Goal: Information Seeking & Learning: Learn about a topic

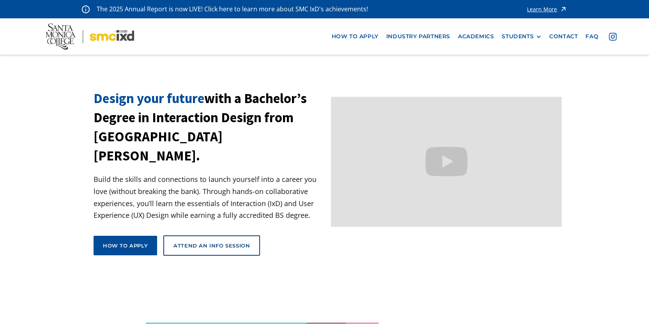
click at [577, 152] on section "Design your future with a Bachelor’s Degree in Interaction Design from [GEOGRAP…" at bounding box center [324, 185] width 649 height 192
click at [350, 234] on div "Design your future with a Bachelor’s Degree in Interaction Design from [GEOGRAP…" at bounding box center [325, 185] width 462 height 192
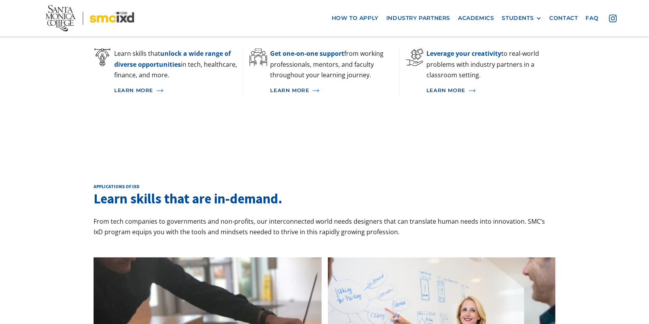
scroll to position [585, 0]
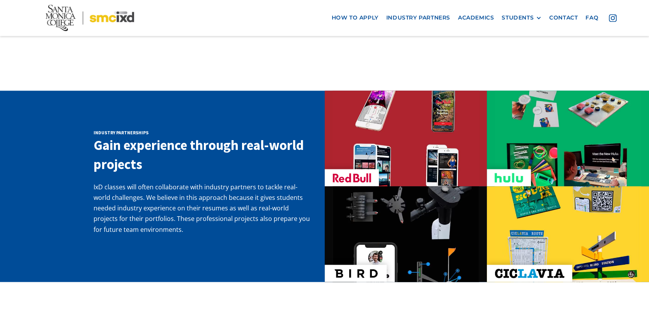
scroll to position [1248, 0]
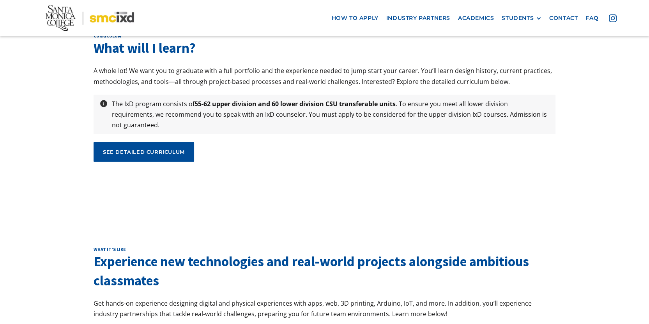
scroll to position [2690, 0]
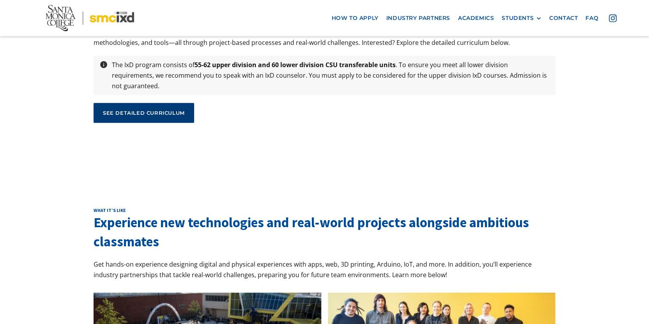
click at [142, 103] on link "see detailed curriculum" at bounding box center [144, 112] width 101 height 19
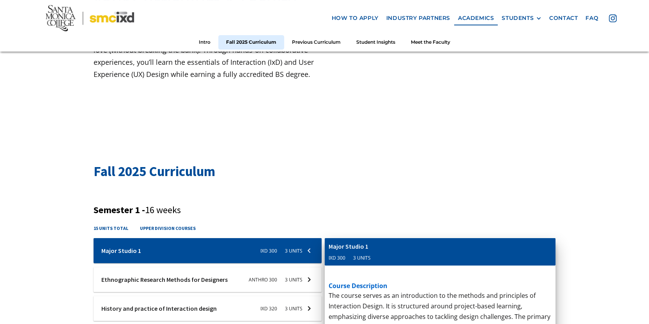
scroll to position [156, 0]
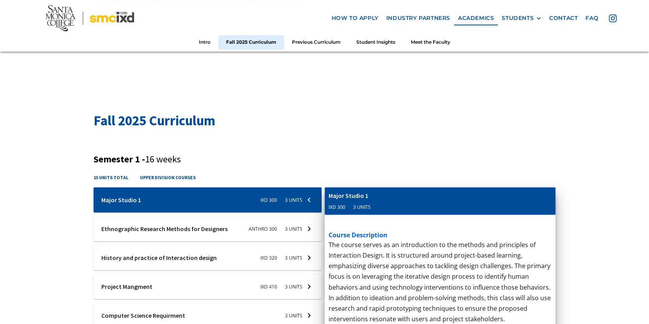
scroll to position [195, 0]
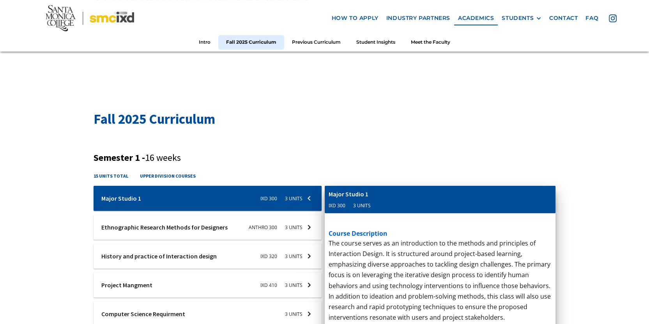
click at [166, 175] on h4 "upper division courses" at bounding box center [168, 175] width 56 height 7
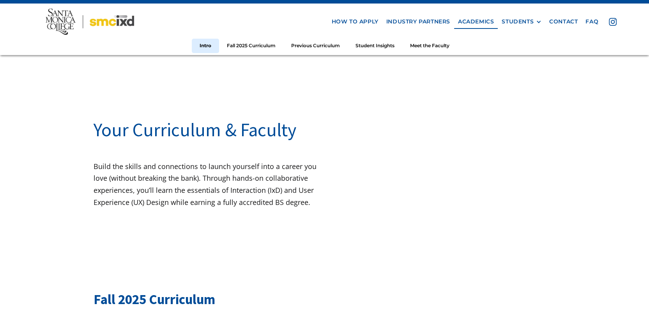
scroll to position [0, 0]
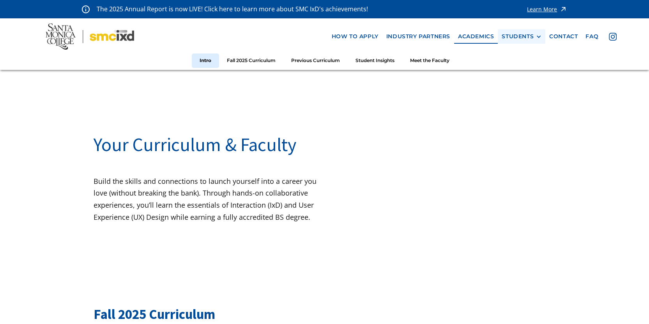
click at [531, 36] on div "STUDENTS" at bounding box center [518, 36] width 32 height 7
click at [372, 35] on link "how to apply" at bounding box center [354, 36] width 55 height 14
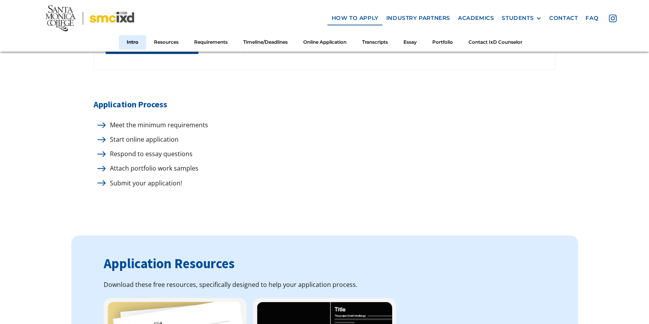
scroll to position [468, 0]
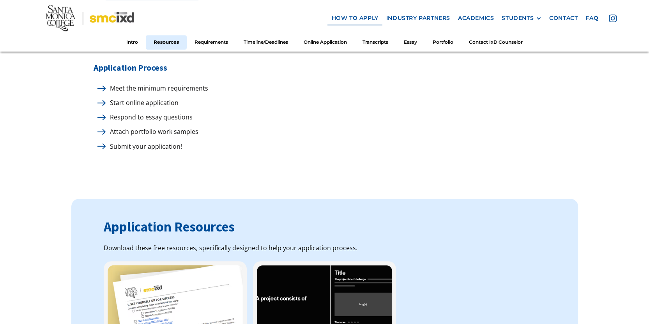
click at [102, 85] on img at bounding box center [101, 88] width 8 height 6
click at [142, 62] on h5 "Application Process" at bounding box center [325, 67] width 462 height 14
click at [154, 83] on p "Meet the minimum requirements" at bounding box center [157, 88] width 102 height 11
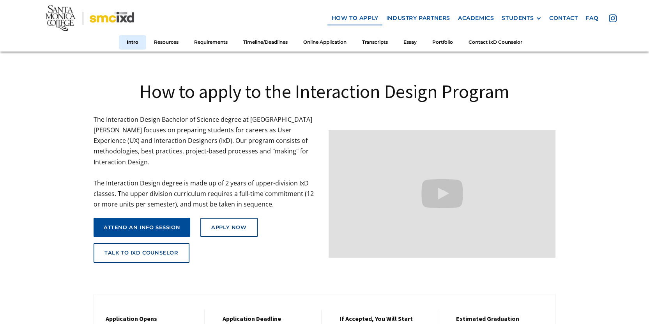
scroll to position [0, 0]
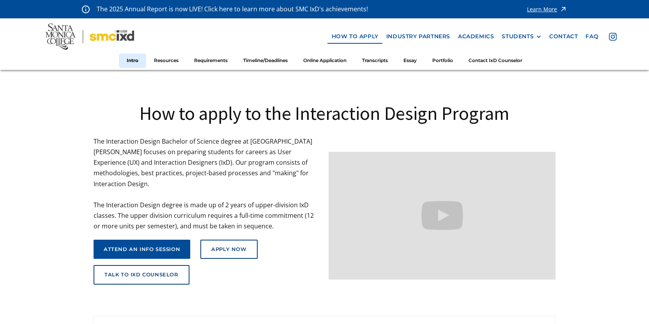
click at [214, 200] on p "The Interaction Design Bachelor of Science degree at Santa Monica College focus…" at bounding box center [207, 184] width 227 height 96
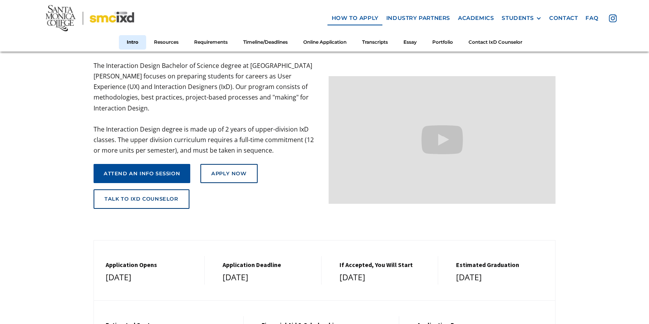
scroll to position [78, 0]
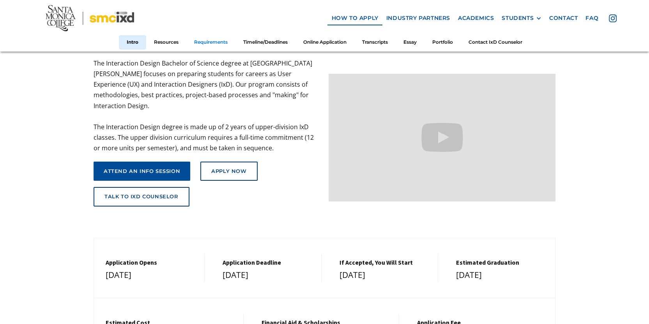
click at [217, 42] on link "Requirements" at bounding box center [210, 42] width 49 height 14
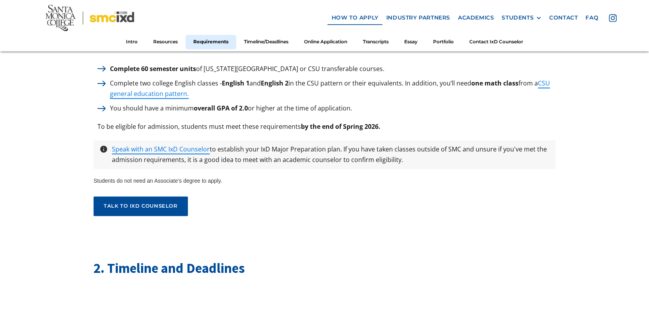
scroll to position [1160, 0]
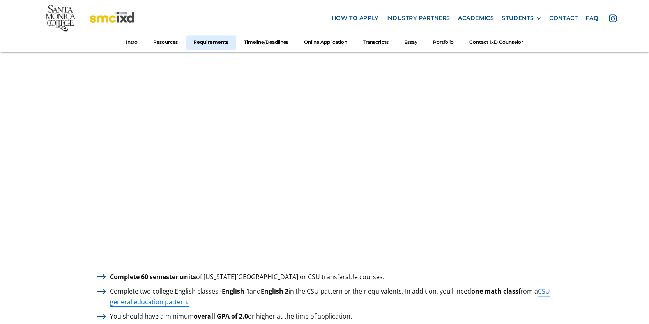
scroll to position [936, 0]
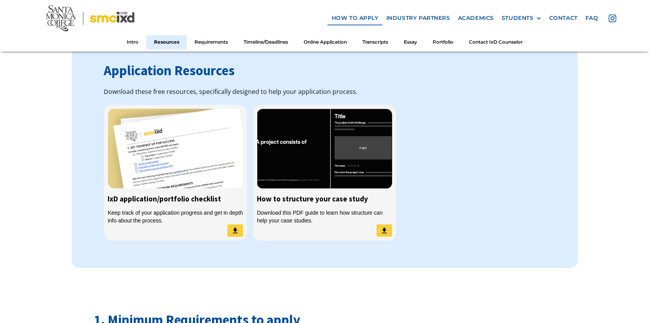
scroll to position [585, 0]
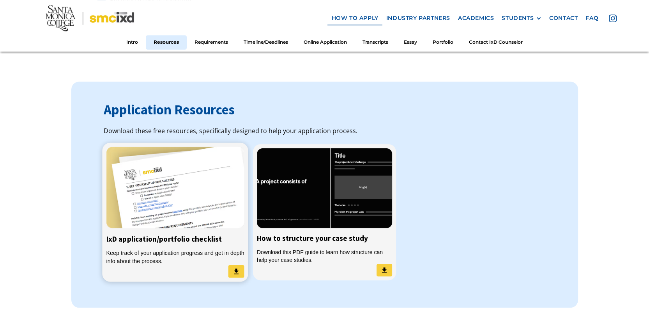
click at [184, 249] on div "Keep track of your application progress and get in depth info about the process." at bounding box center [175, 257] width 138 height 16
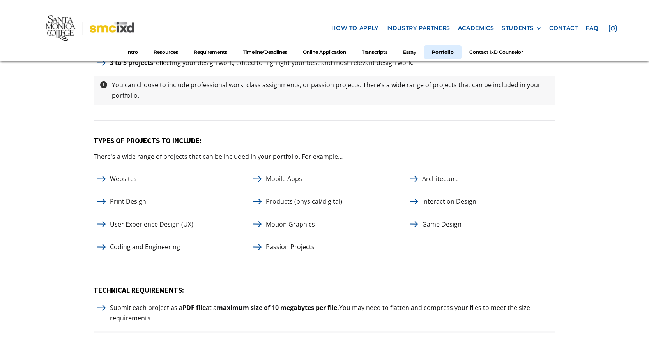
scroll to position [3588, 0]
